Goal: Task Accomplishment & Management: Manage account settings

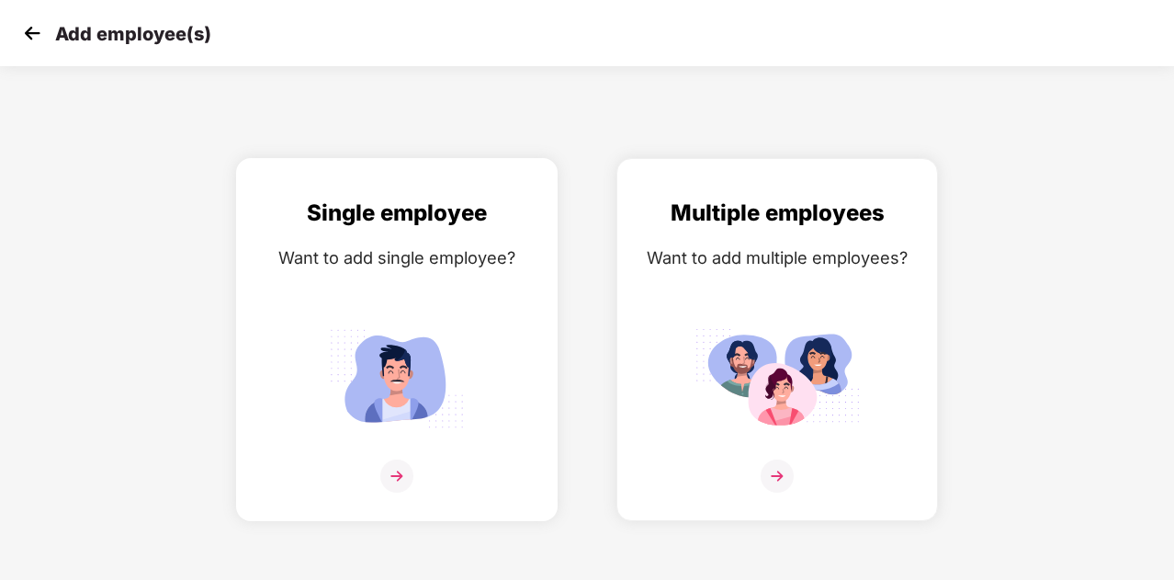
click at [419, 322] on img at bounding box center [396, 378] width 165 height 115
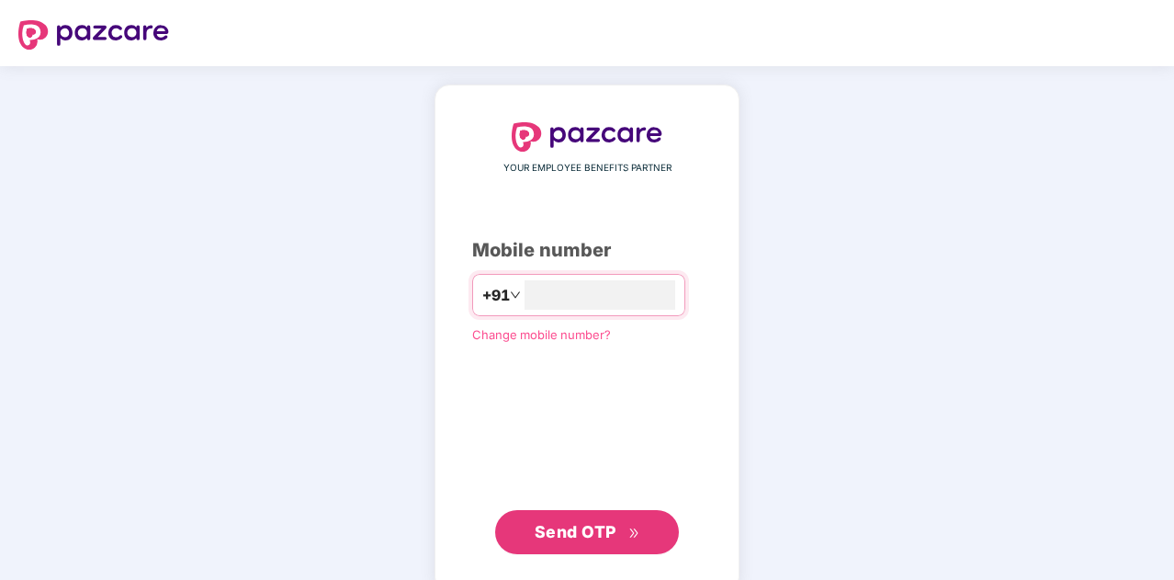
type input "**********"
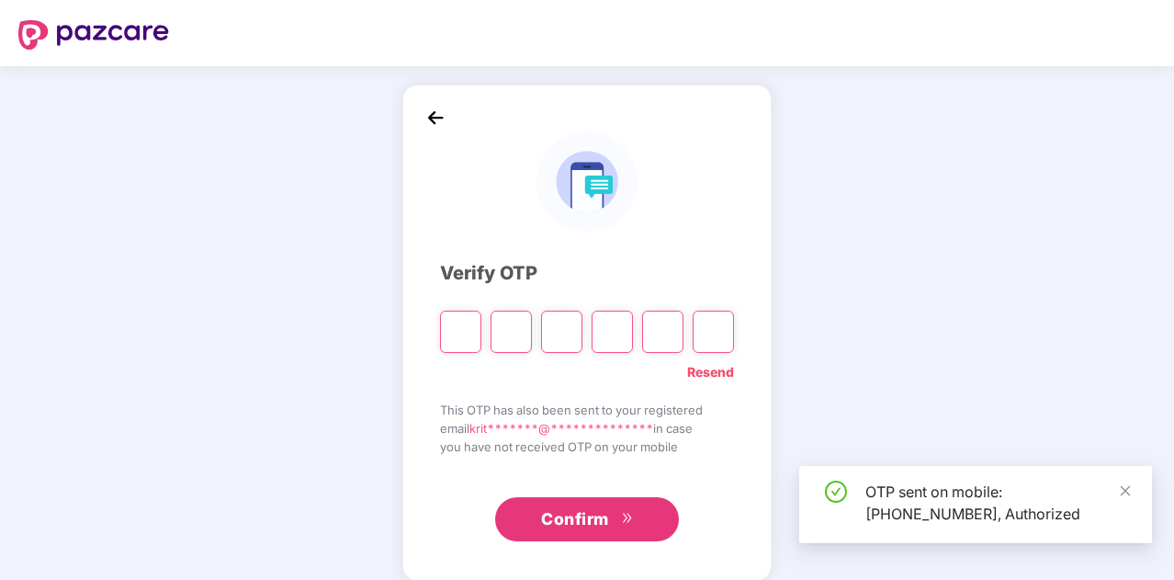
click at [473, 332] on input "Please enter verification code. Digit 1" at bounding box center [460, 332] width 41 height 42
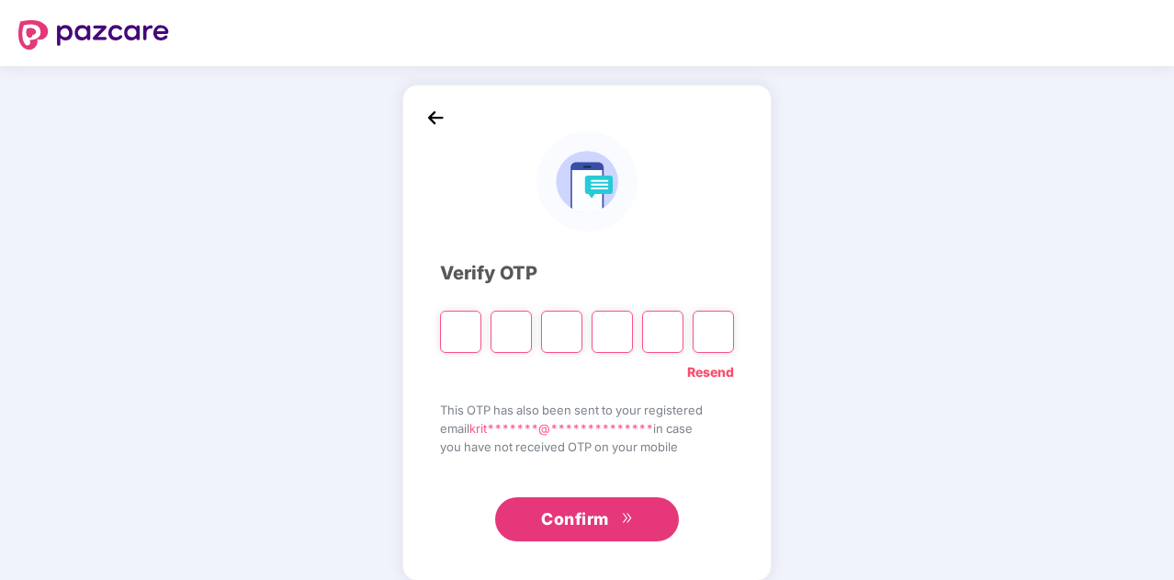
type input "*"
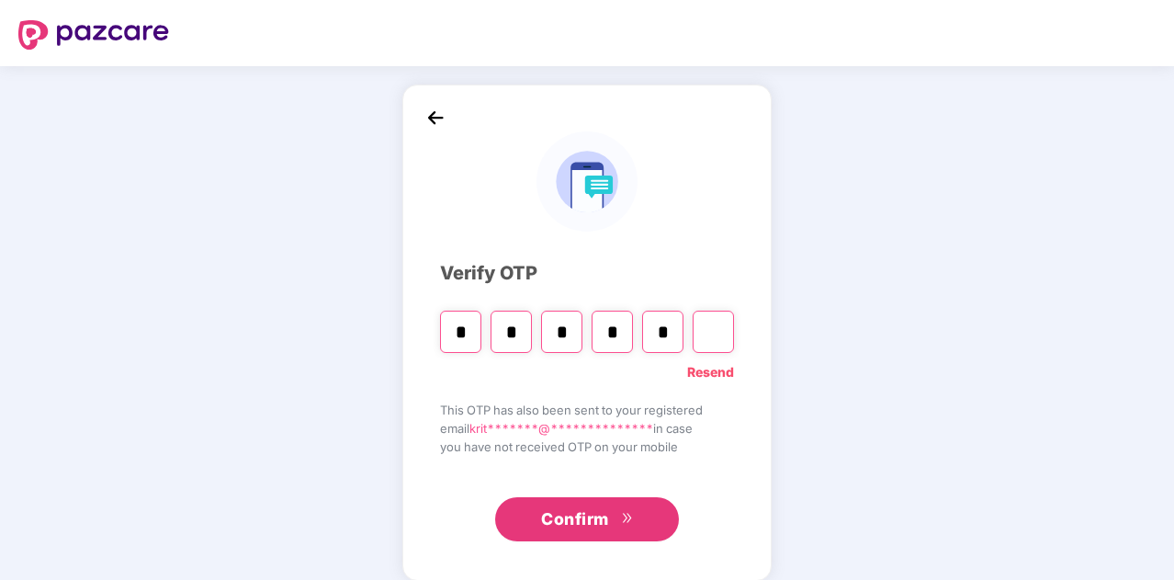
type input "*"
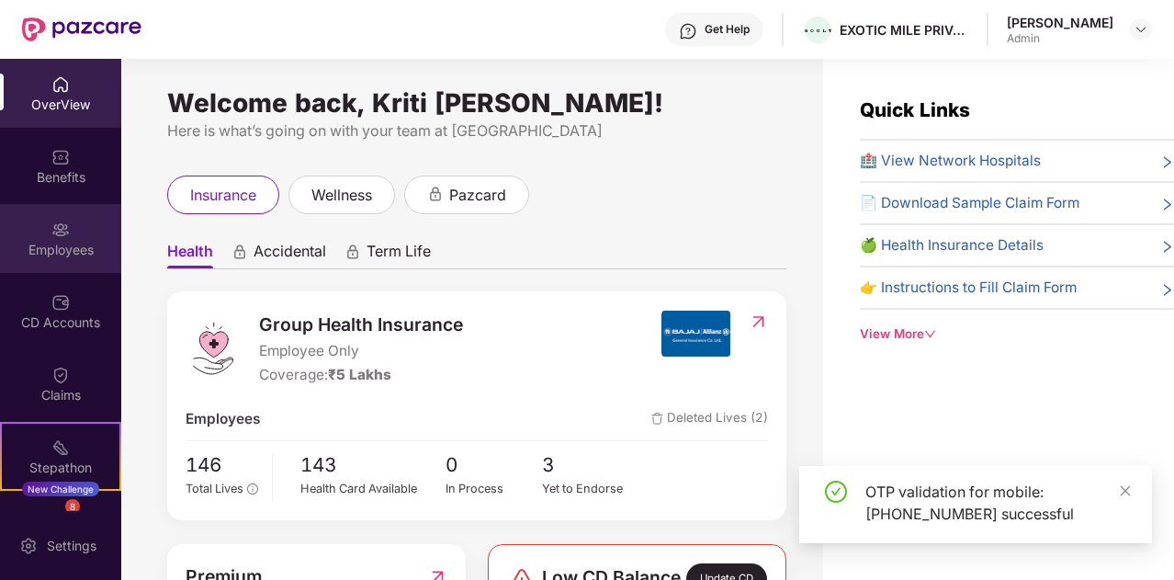
click at [65, 232] on img at bounding box center [60, 230] width 18 height 18
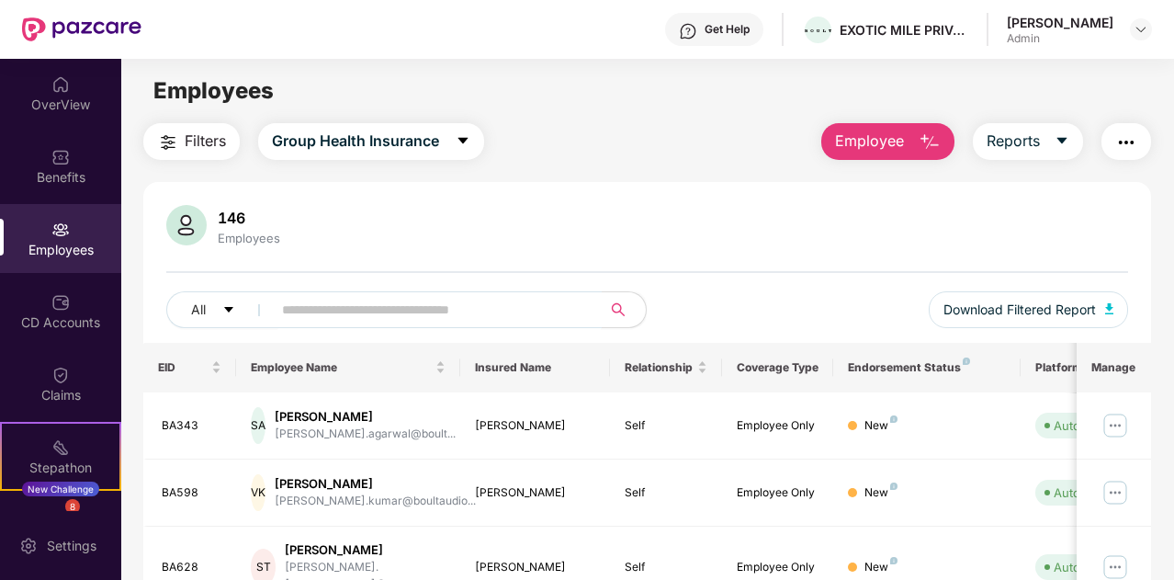
click at [455, 307] on input "text" at bounding box center [429, 310] width 295 height 28
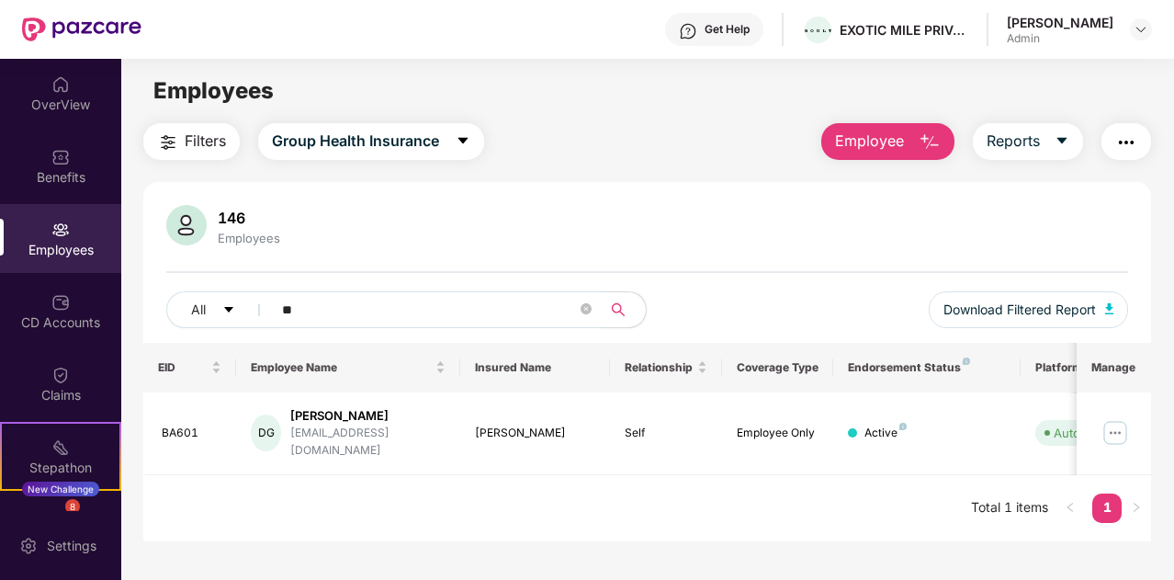
type input "*"
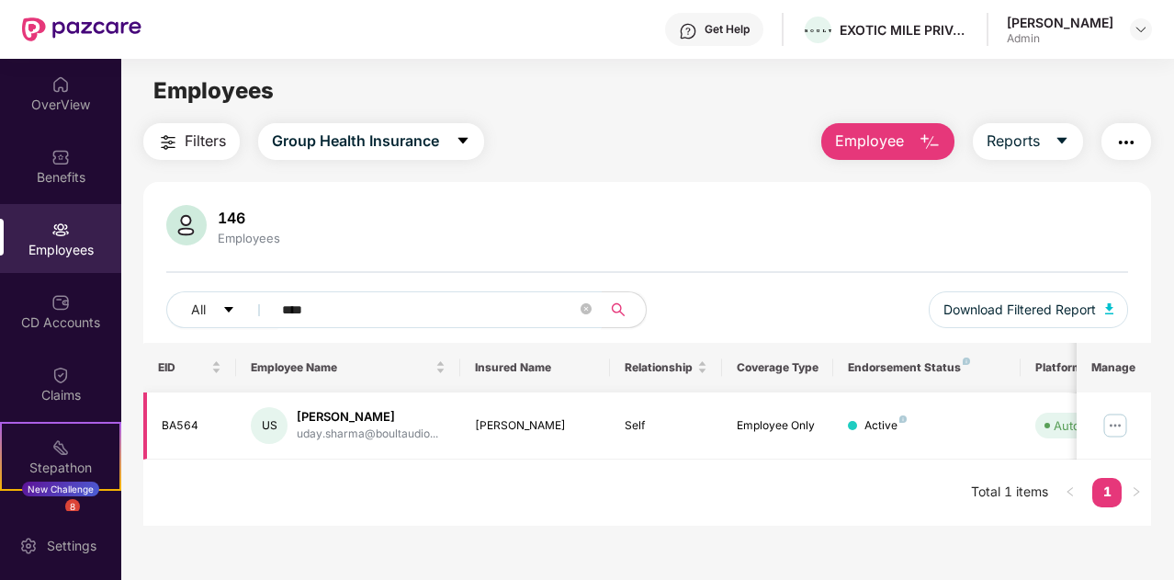
type input "****"
click at [1119, 422] on img at bounding box center [1115, 425] width 29 height 29
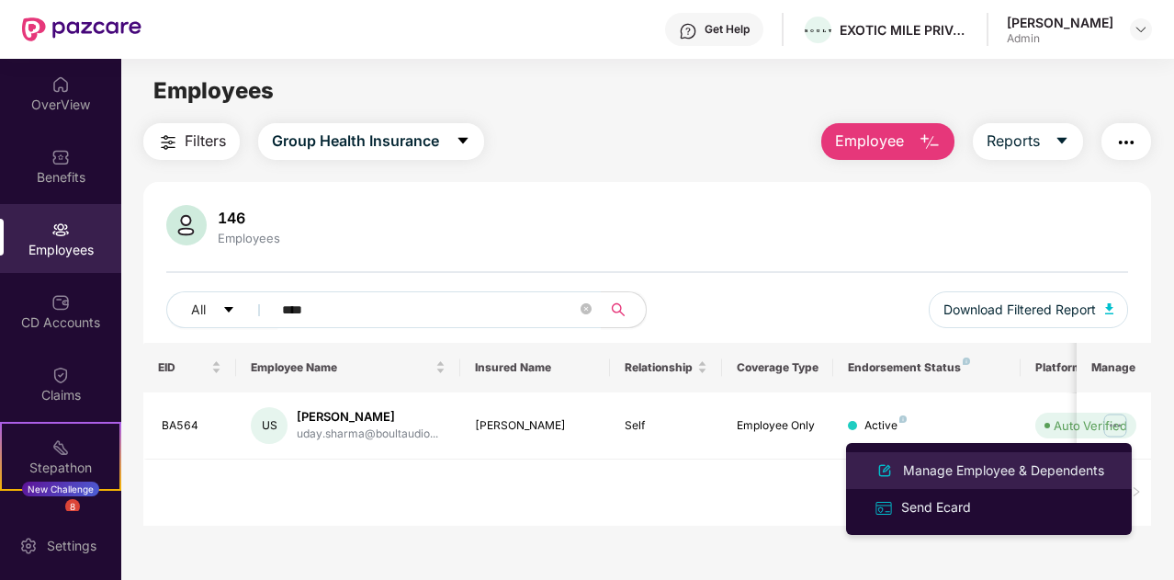
click at [1053, 460] on div "Manage Employee & Dependents" at bounding box center [1004, 470] width 209 height 20
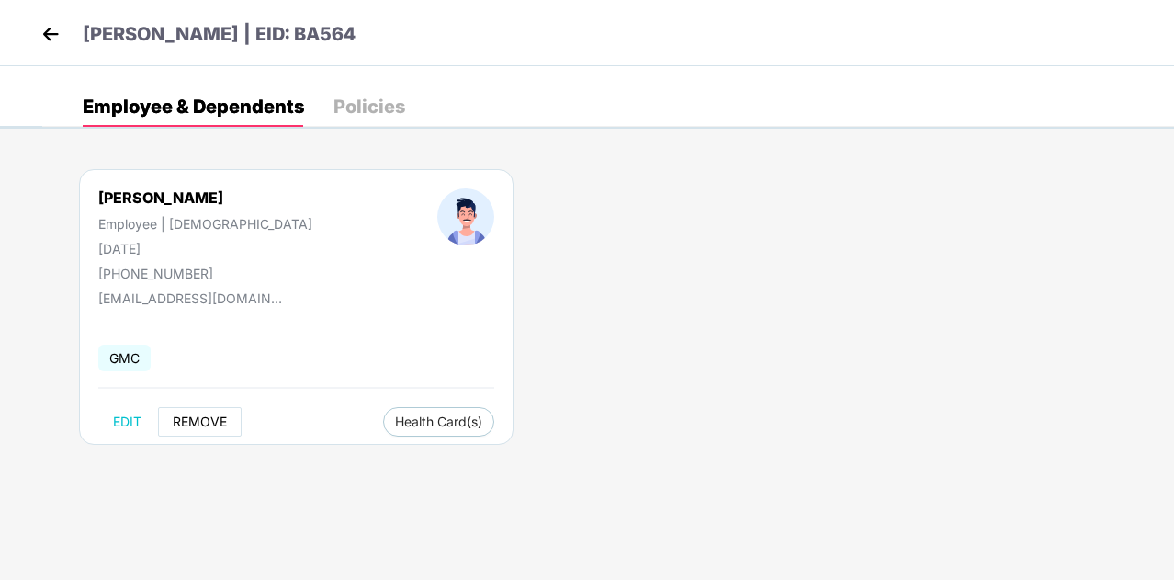
click at [212, 414] on span "REMOVE" at bounding box center [200, 421] width 54 height 15
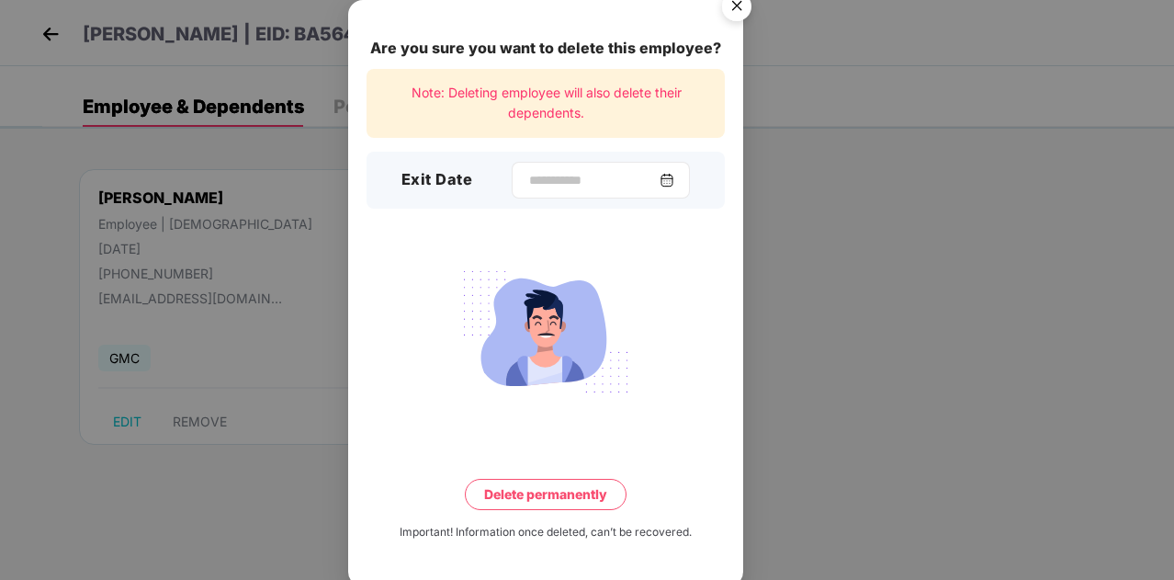
click at [674, 181] on img at bounding box center [667, 180] width 15 height 15
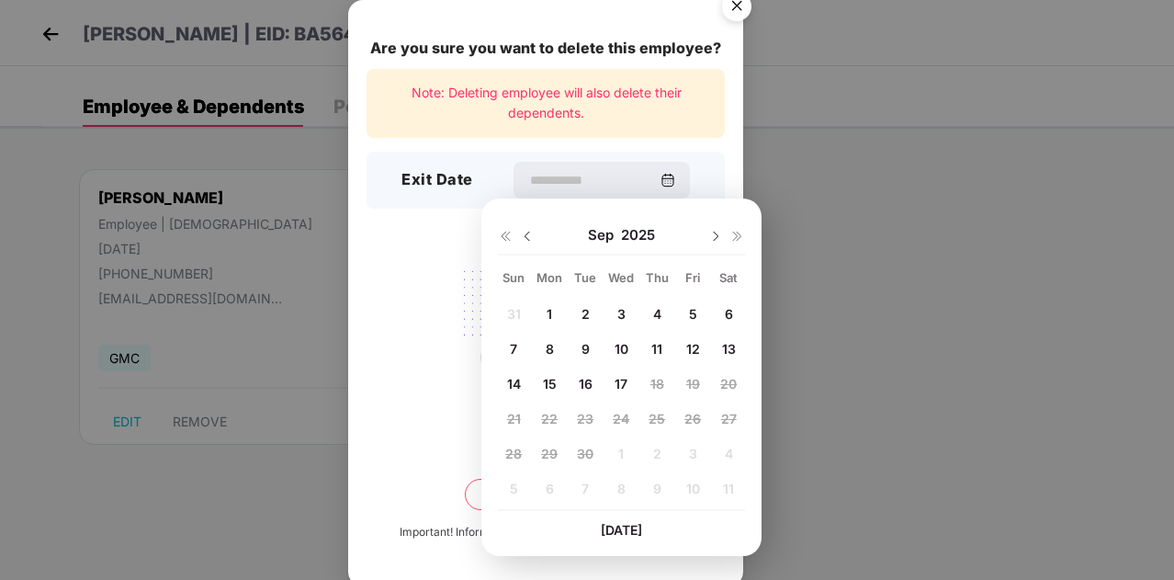
click at [575, 383] on div "16" at bounding box center [586, 383] width 28 height 28
type input "**********"
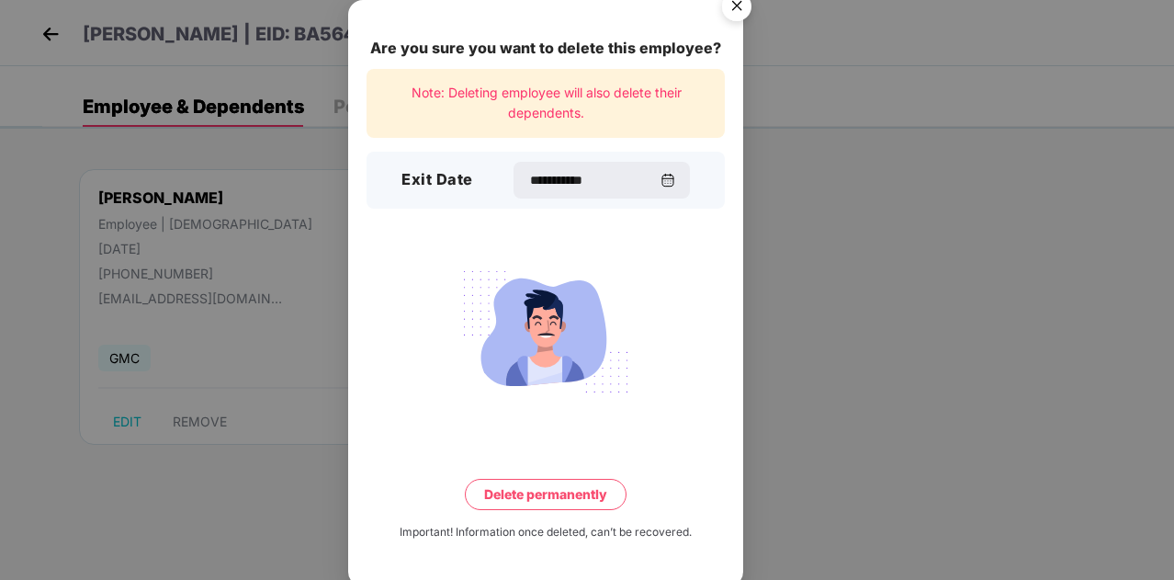
click at [603, 493] on button "Delete permanently" at bounding box center [546, 494] width 162 height 31
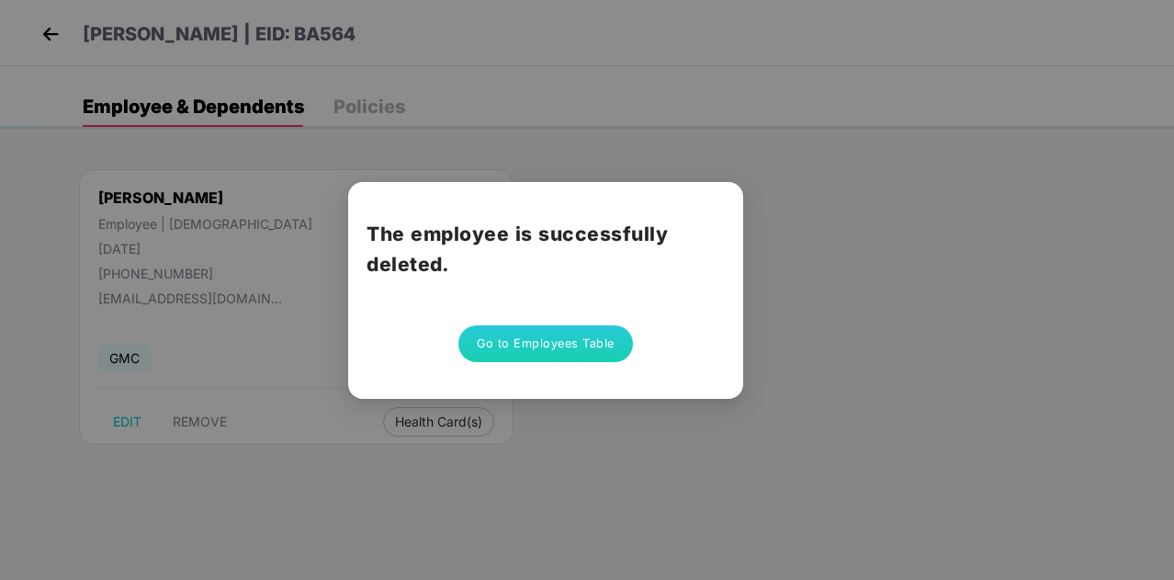
click at [605, 332] on button "Go to Employees Table" at bounding box center [545, 343] width 175 height 37
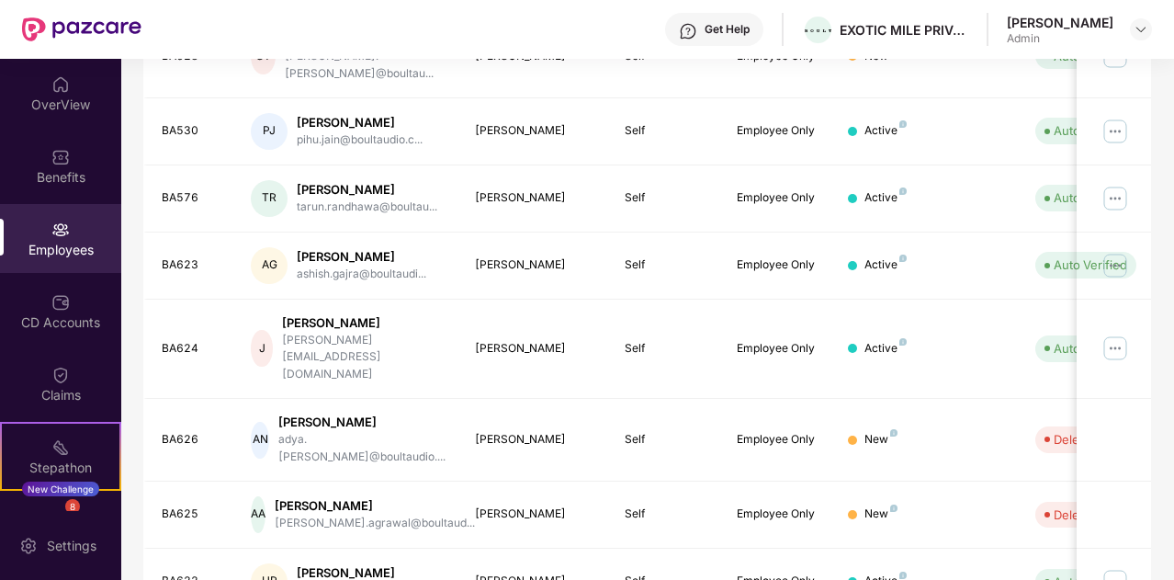
scroll to position [545, 0]
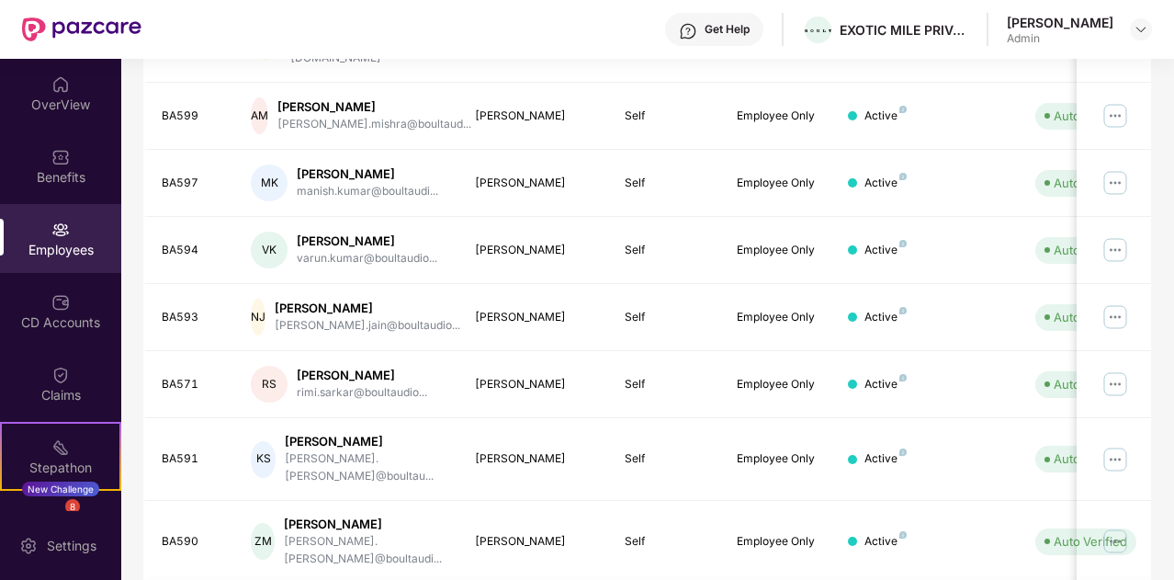
scroll to position [473, 0]
click at [417, 516] on div "[PERSON_NAME]" at bounding box center [365, 524] width 162 height 17
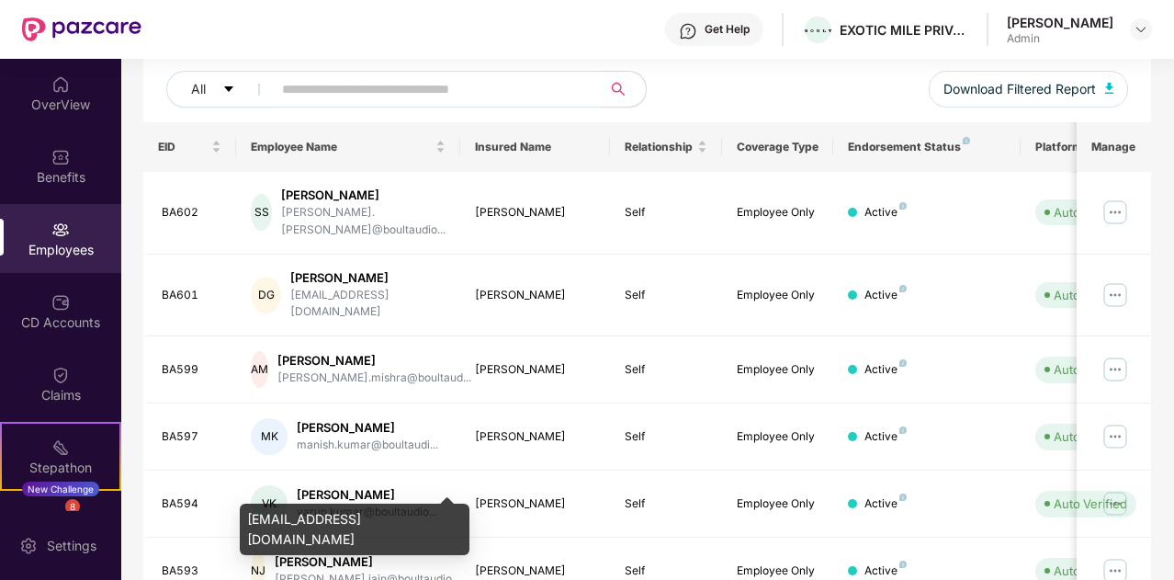
scroll to position [545, 0]
